Goal: Go to known website: Access a specific website the user already knows

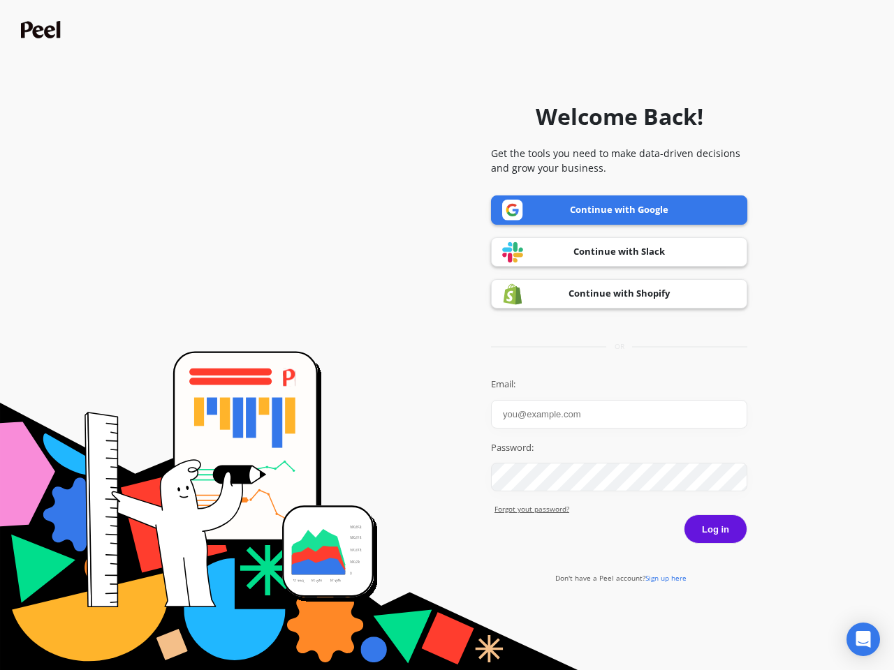
click at [863, 640] on icon "Open Intercom Messenger" at bounding box center [863, 639] width 15 height 17
